Goal: Transaction & Acquisition: Purchase product/service

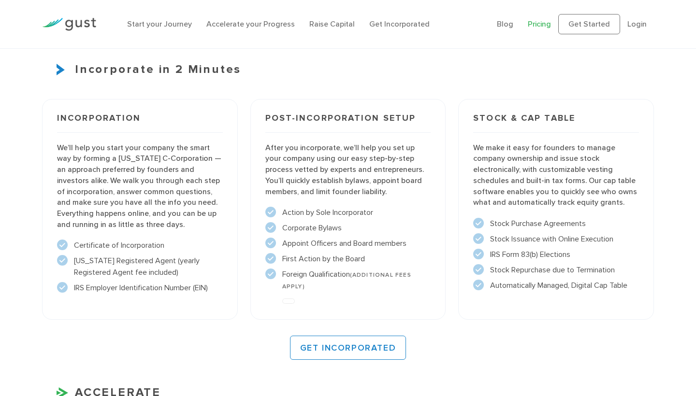
scroll to position [678, 0]
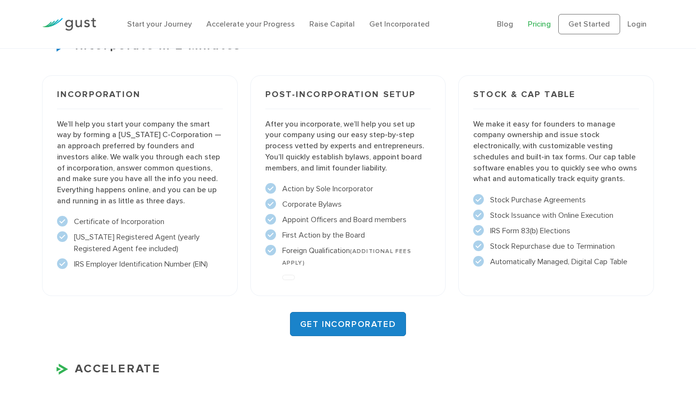
click at [346, 319] on link "GET INCORPORATED" at bounding box center [348, 324] width 116 height 24
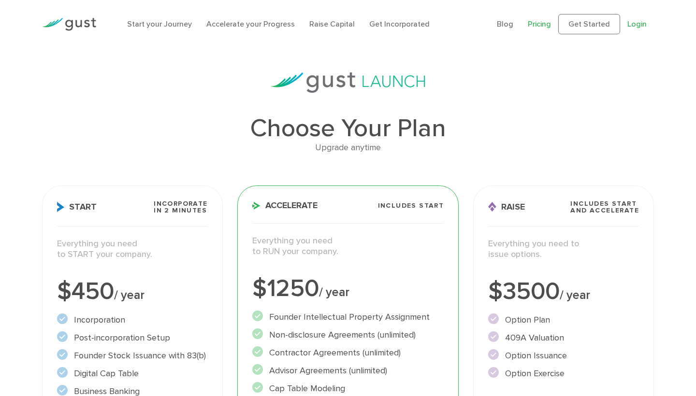
click at [636, 25] on link "Login" at bounding box center [636, 23] width 19 height 9
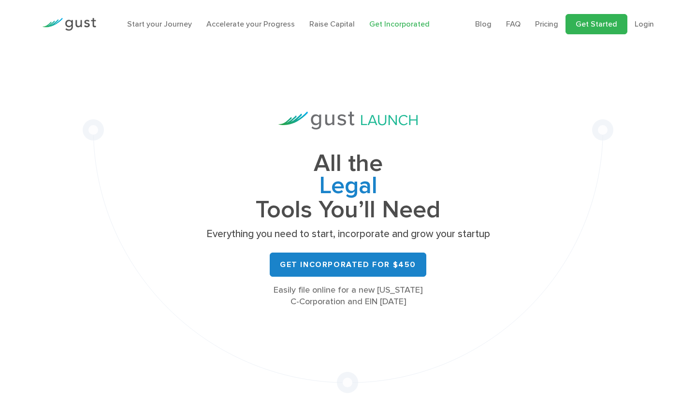
click at [592, 21] on link "Get Started" at bounding box center [596, 24] width 62 height 20
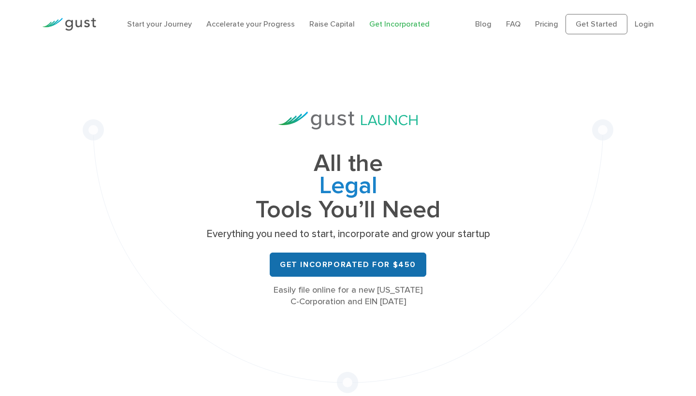
click at [368, 274] on link "Get Incorporated for $450" at bounding box center [348, 265] width 157 height 24
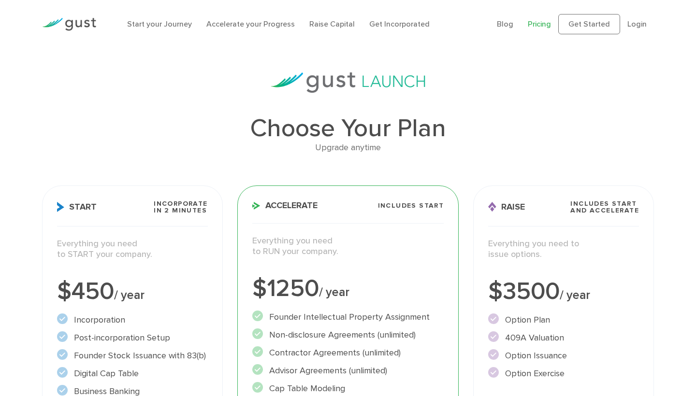
click at [141, 243] on p "Everything you need to START your company." at bounding box center [132, 250] width 151 height 22
click at [590, 31] on link "Get Started" at bounding box center [589, 24] width 62 height 20
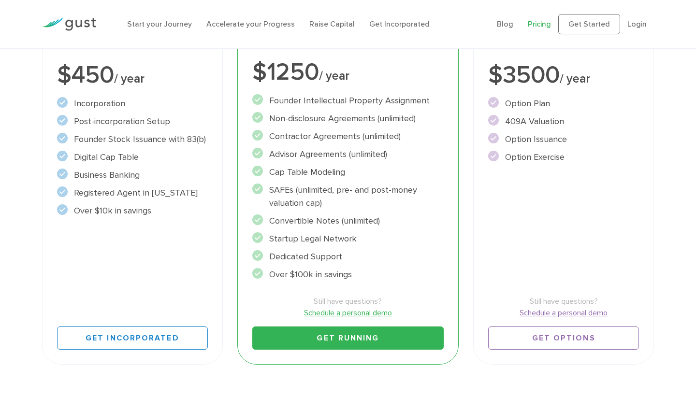
scroll to position [234, 0]
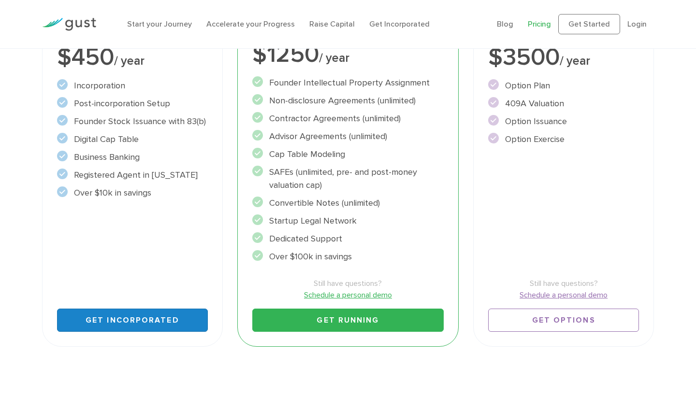
click at [116, 325] on link "Get Incorporated" at bounding box center [132, 320] width 151 height 23
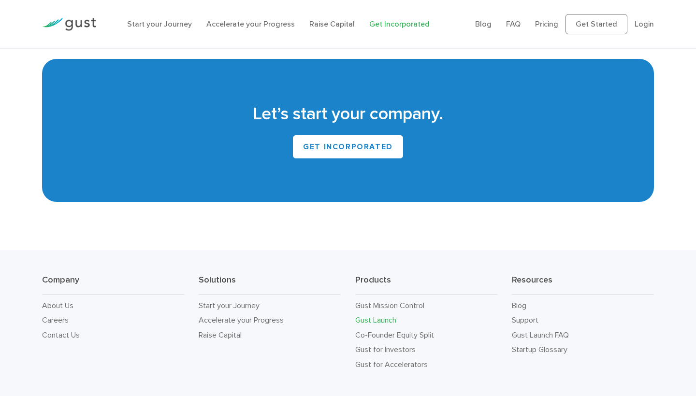
scroll to position [6399, 0]
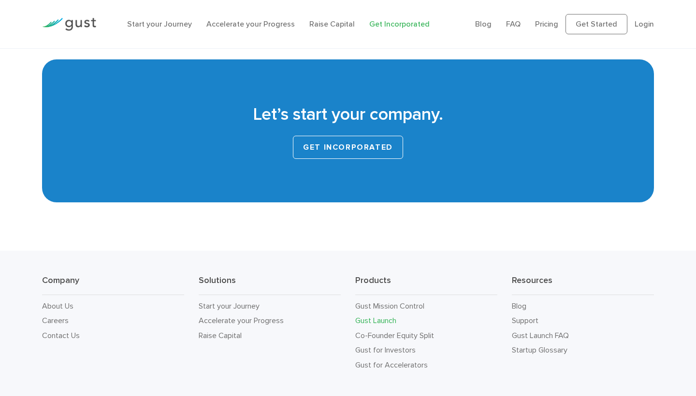
click at [346, 136] on link "Get INCORPORATED" at bounding box center [348, 147] width 110 height 23
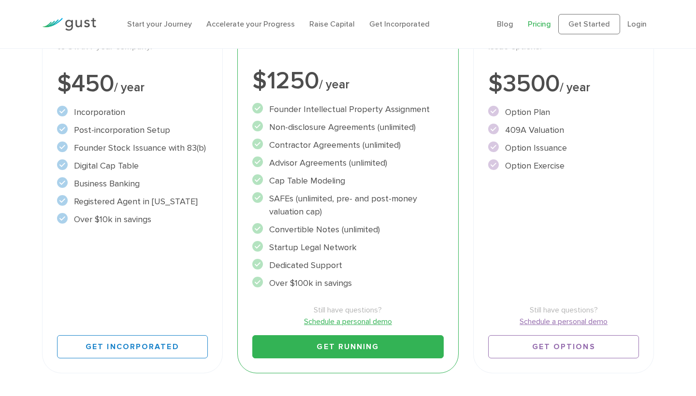
scroll to position [253, 0]
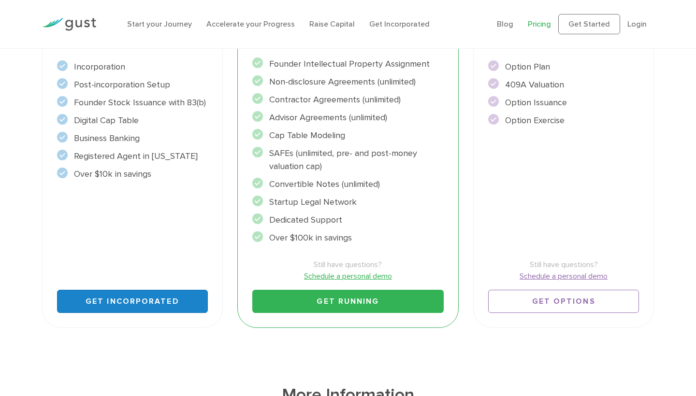
click at [126, 295] on link "Get Incorporated" at bounding box center [132, 301] width 151 height 23
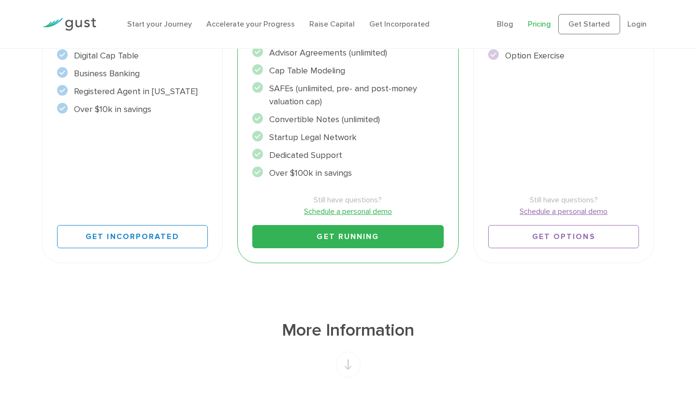
scroll to position [324, 0]
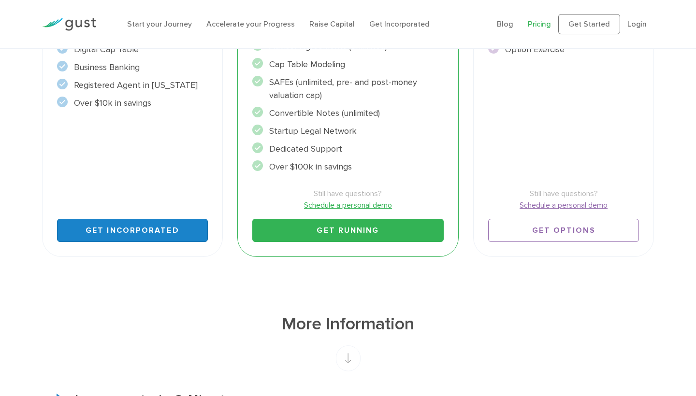
click at [126, 222] on link "Get Incorporated" at bounding box center [132, 230] width 151 height 23
